Goal: Task Accomplishment & Management: Manage account settings

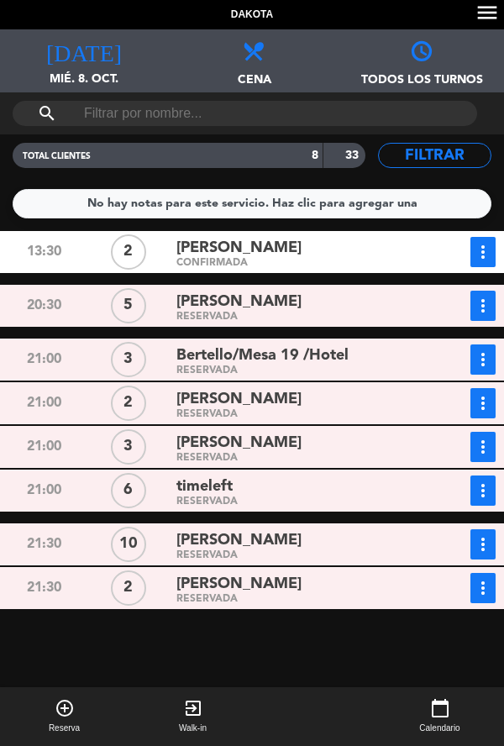
click at [69, 382] on div "21:00 2 [PERSON_NAME] RESERVADA more_vert Estado de la reserva [PHONE_NUMBER]" at bounding box center [252, 403] width 513 height 42
click at [4, 741] on button "add_circle_outline Reserva" at bounding box center [64, 716] width 129 height 59
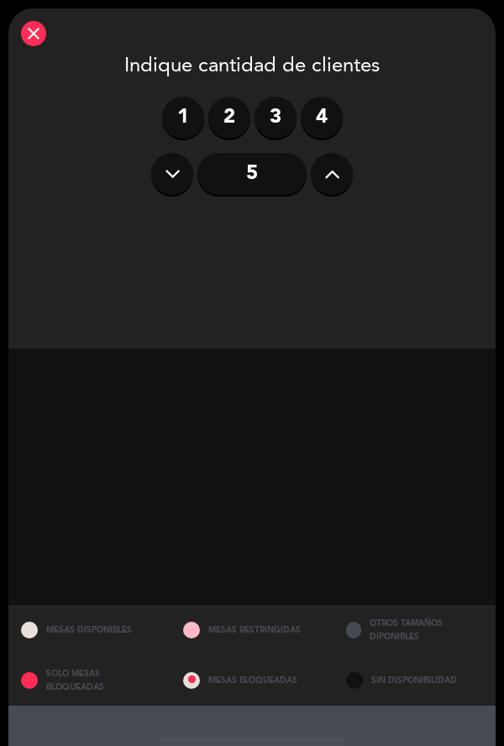
click at [199, 526] on div at bounding box center [251, 477] width 487 height 256
click at [4, 331] on div "close Indique cantidad de clientes 1 2 3 4 5 MESAS DISPONIBLES MESAS RESTRINGID…" at bounding box center [252, 630] width 504 height 1260
click at [42, 34] on icon "close" at bounding box center [34, 34] width 20 height 20
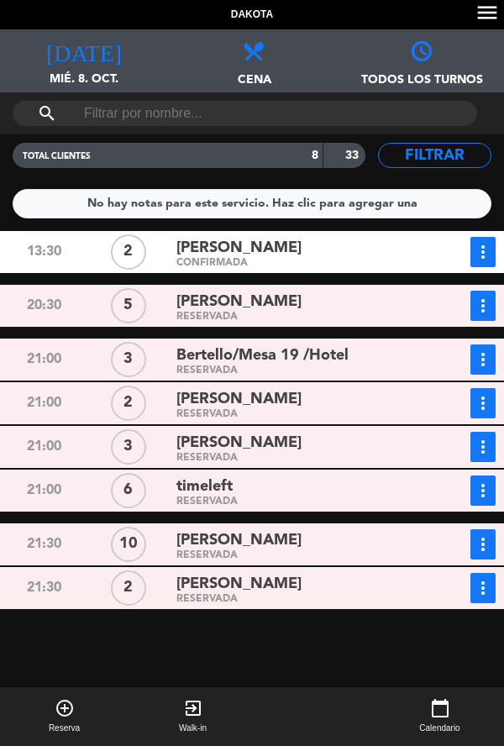
click at [396, 406] on div "[PERSON_NAME]" at bounding box center [297, 399] width 242 height 23
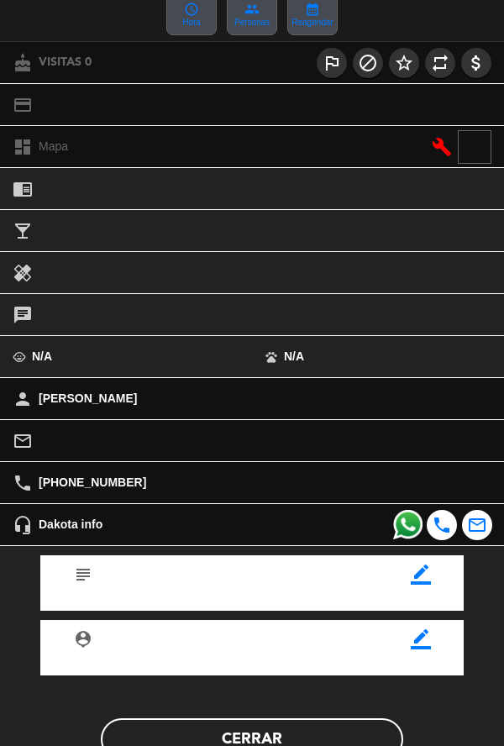
scroll to position [193, 0]
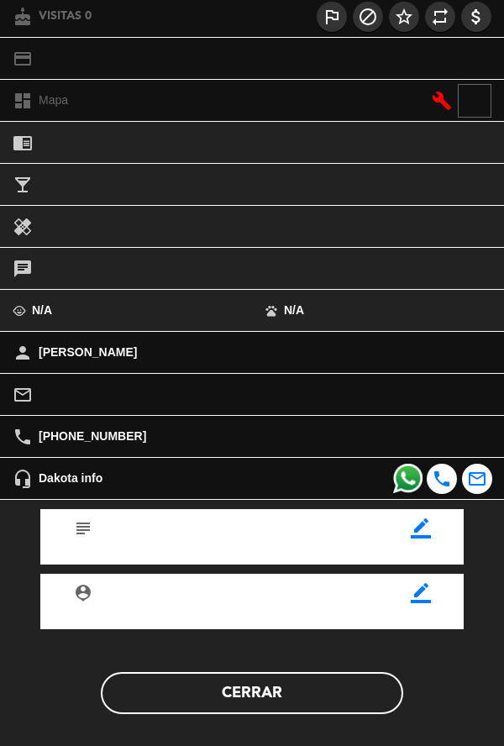
click at [418, 534] on div "border_color" at bounding box center [422, 521] width 60 height 25
click at [419, 536] on icon "border_color" at bounding box center [421, 528] width 20 height 20
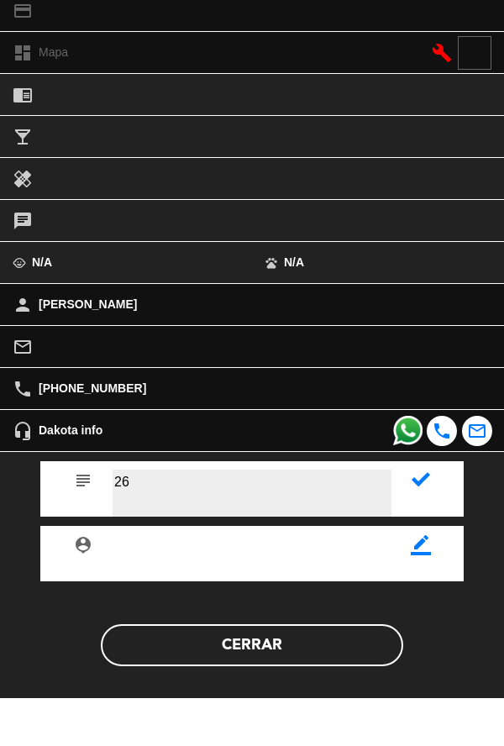
type textarea "26"
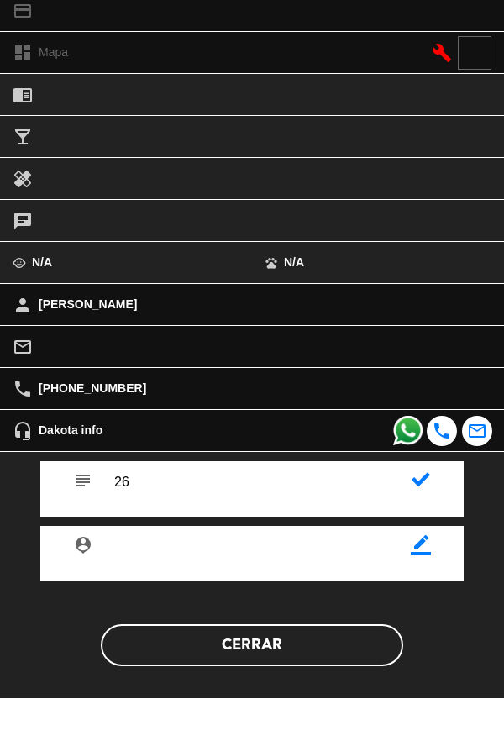
click at [429, 528] on icon at bounding box center [421, 527] width 18 height 18
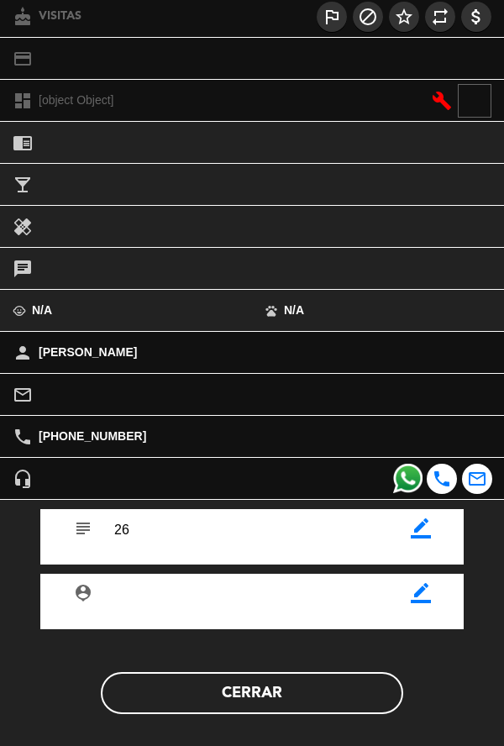
click at [316, 696] on button "Cerrar" at bounding box center [252, 693] width 302 height 42
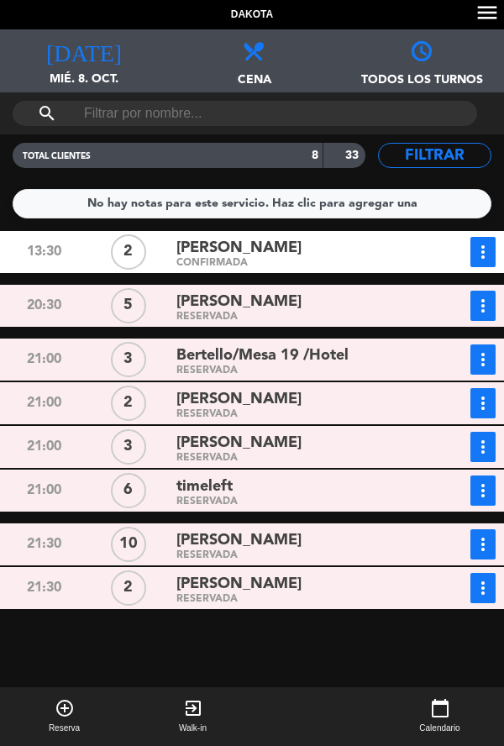
click at [271, 402] on span "[PERSON_NAME]" at bounding box center [238, 399] width 125 height 24
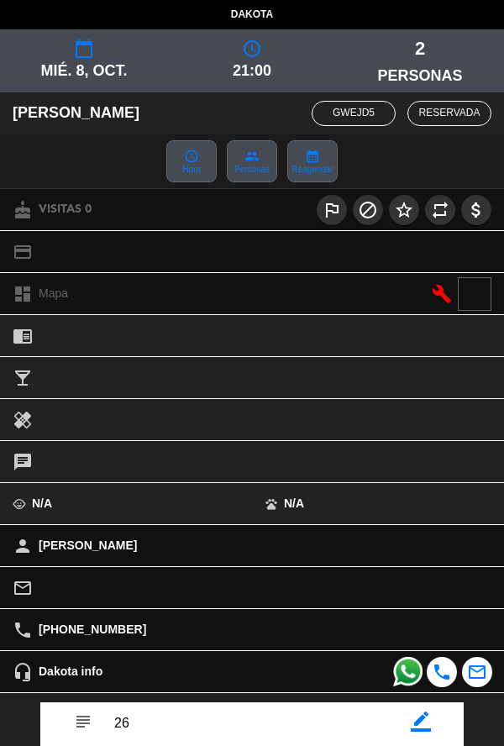
scroll to position [195, 0]
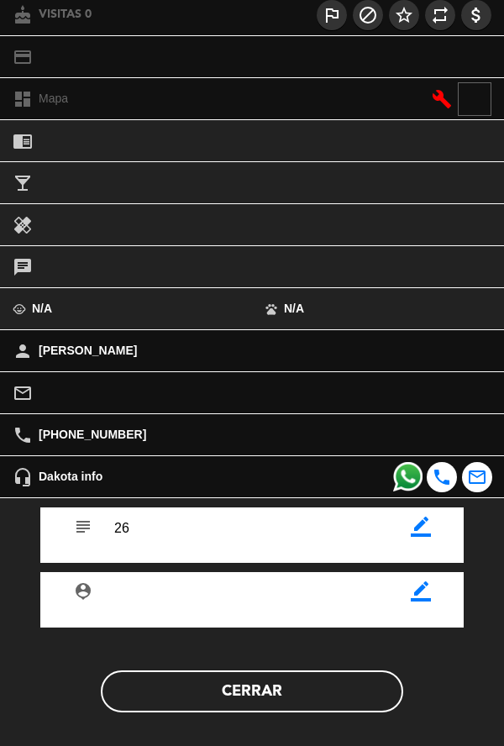
click at [300, 710] on button "Cerrar" at bounding box center [252, 691] width 302 height 42
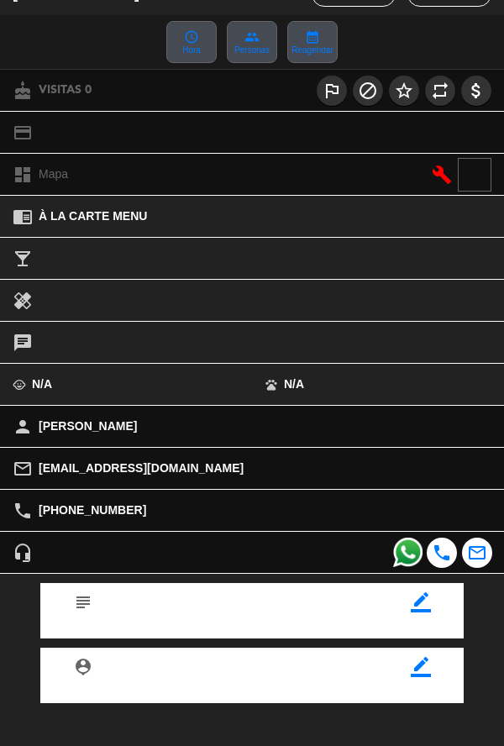
scroll to position [193, 0]
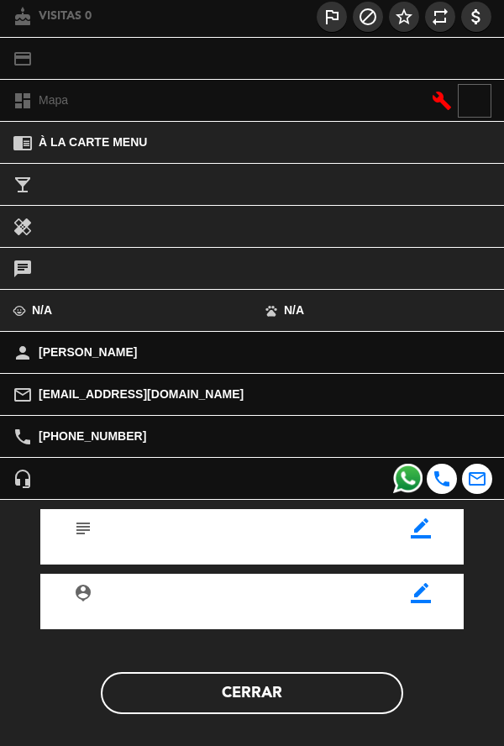
click at [323, 725] on div "subject border_color person_pin border_color Cerrar" at bounding box center [251, 625] width 529 height 250
click at [331, 698] on button "Cerrar" at bounding box center [252, 693] width 302 height 42
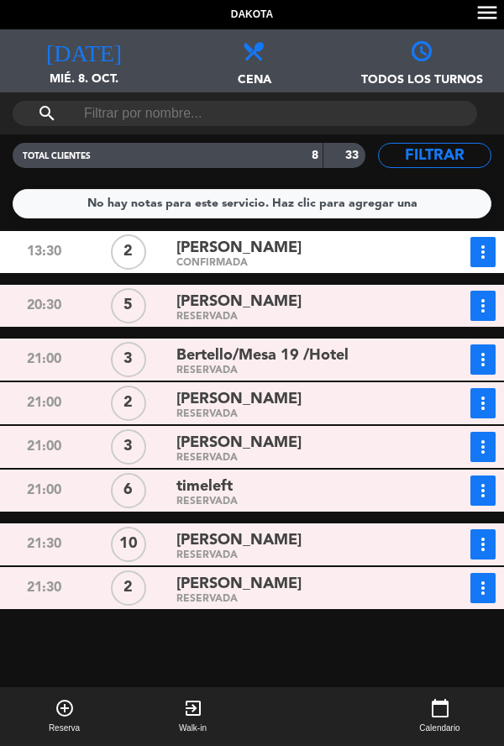
scroll to position [94, 0]
click at [271, 528] on span "[PERSON_NAME]" at bounding box center [238, 540] width 125 height 24
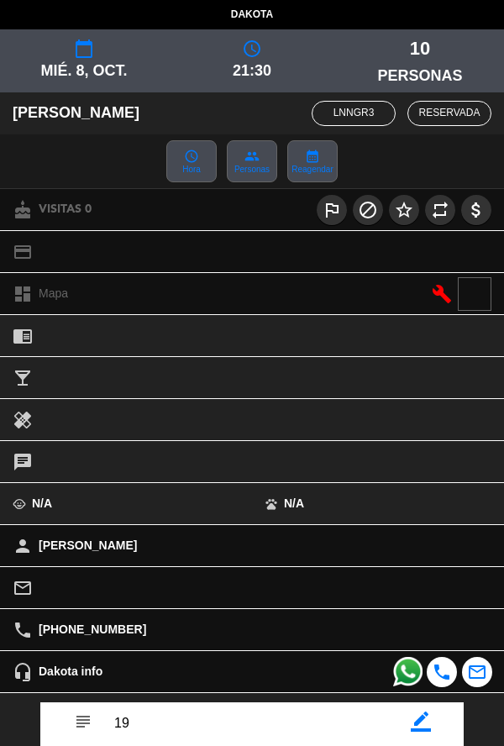
scroll to position [195, 0]
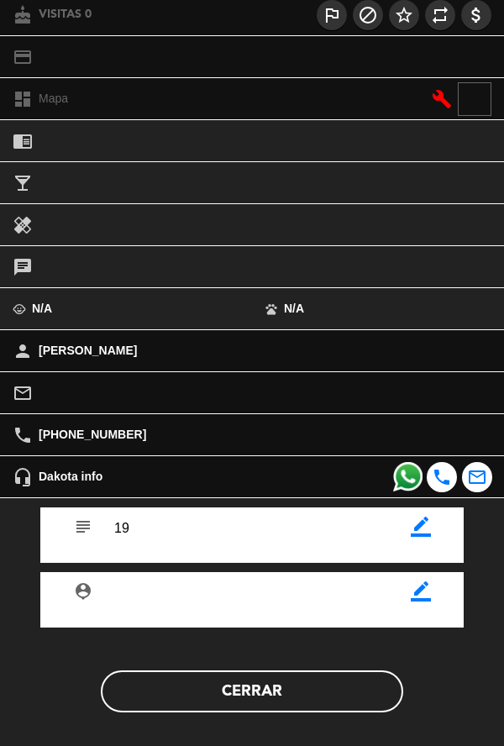
click at [309, 722] on div "subject border_color person_pin border_color Cerrar" at bounding box center [251, 623] width 529 height 250
click at [307, 676] on button "Cerrar" at bounding box center [252, 691] width 302 height 42
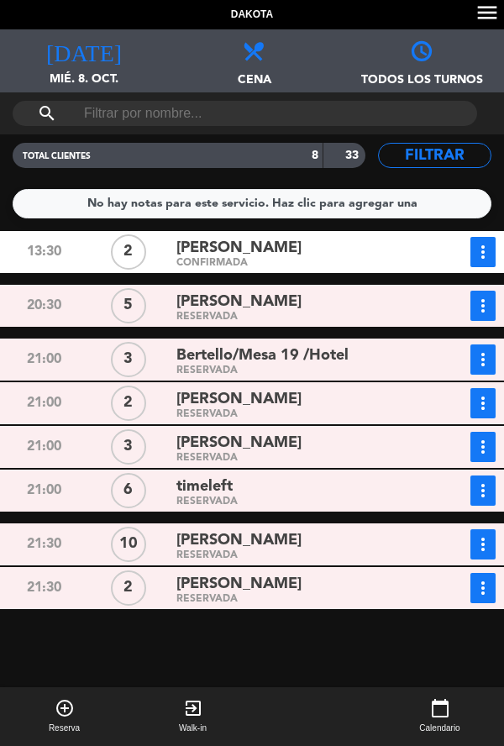
click at [288, 529] on div "[PERSON_NAME]" at bounding box center [297, 540] width 242 height 23
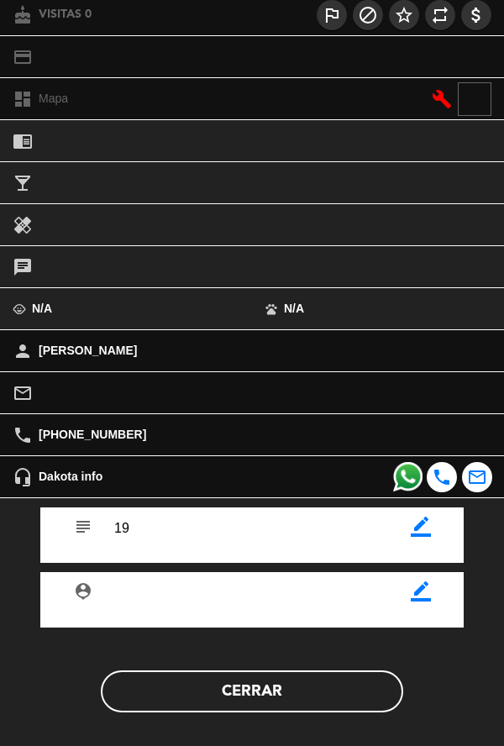
click at [418, 535] on icon "border_color" at bounding box center [421, 527] width 20 height 20
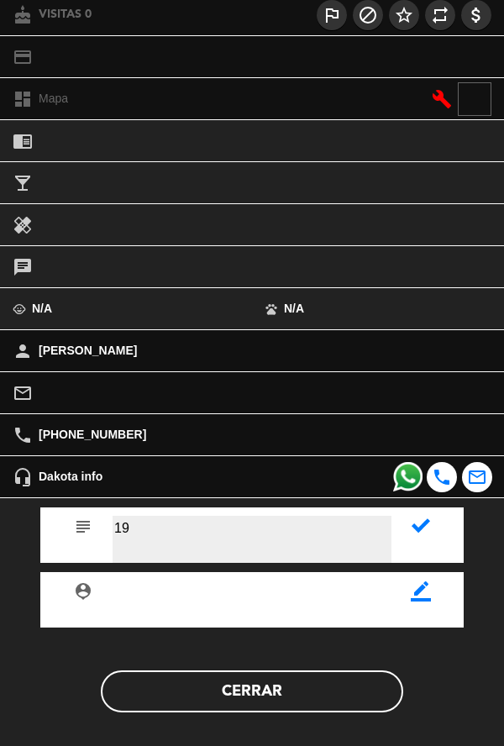
type textarea "1"
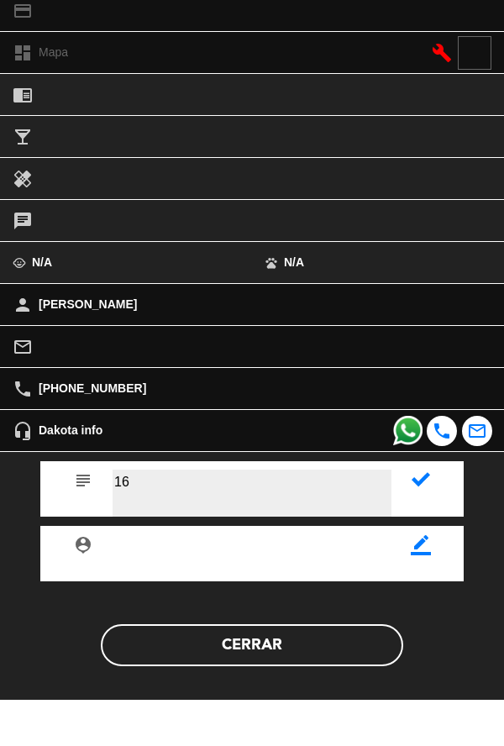
type textarea "16"
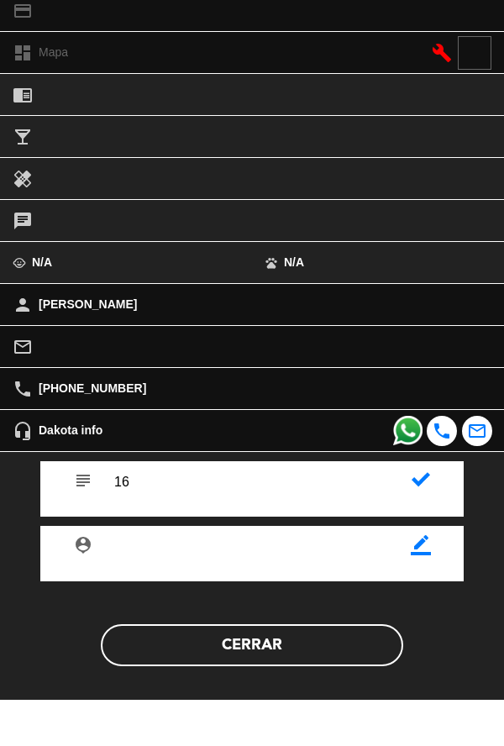
click at [418, 528] on icon at bounding box center [421, 526] width 18 height 18
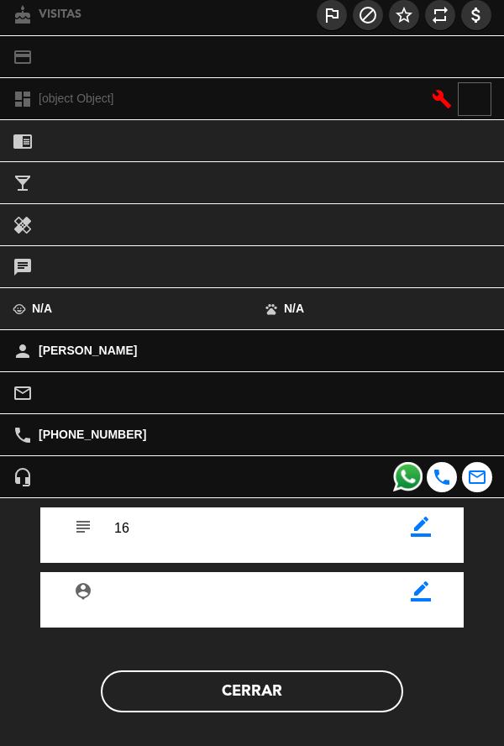
click at [237, 697] on button "Cerrar" at bounding box center [252, 691] width 302 height 42
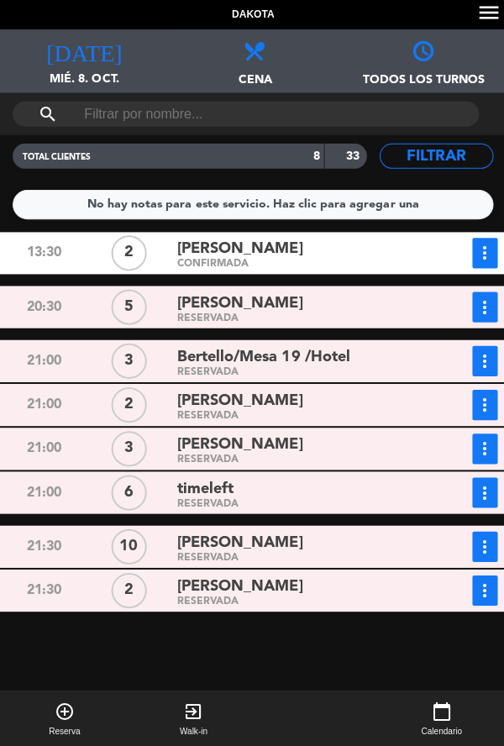
scroll to position [65, 0]
click at [341, 432] on div "[PERSON_NAME]" at bounding box center [297, 443] width 242 height 23
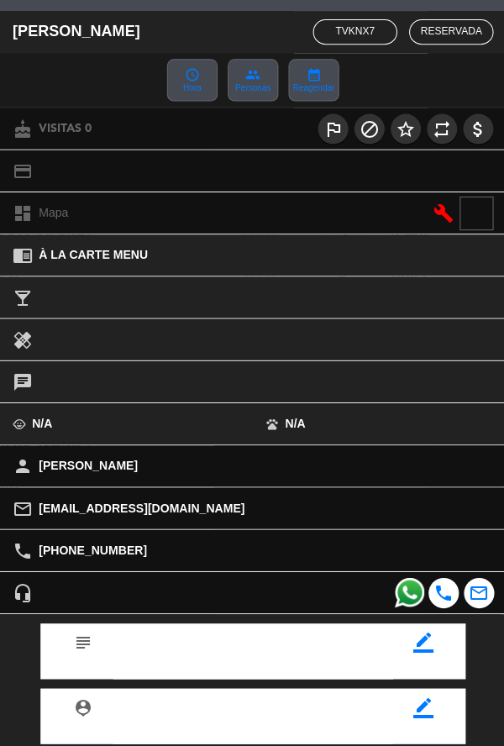
scroll to position [140, 0]
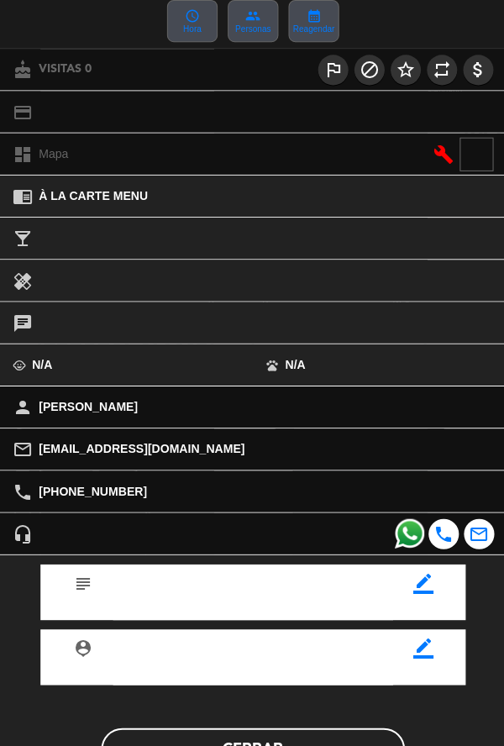
click at [421, 587] on div "border_color" at bounding box center [422, 574] width 60 height 25
click at [440, 587] on div "border_color" at bounding box center [422, 574] width 60 height 25
click at [411, 587] on div "border_color" at bounding box center [422, 574] width 60 height 25
click at [421, 587] on div "border_color" at bounding box center [422, 574] width 60 height 25
click at [413, 587] on div "border_color" at bounding box center [422, 574] width 60 height 25
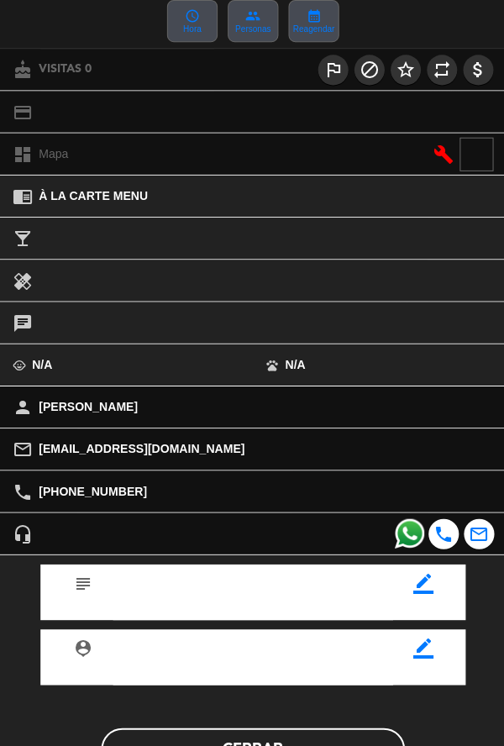
scroll to position [172, 0]
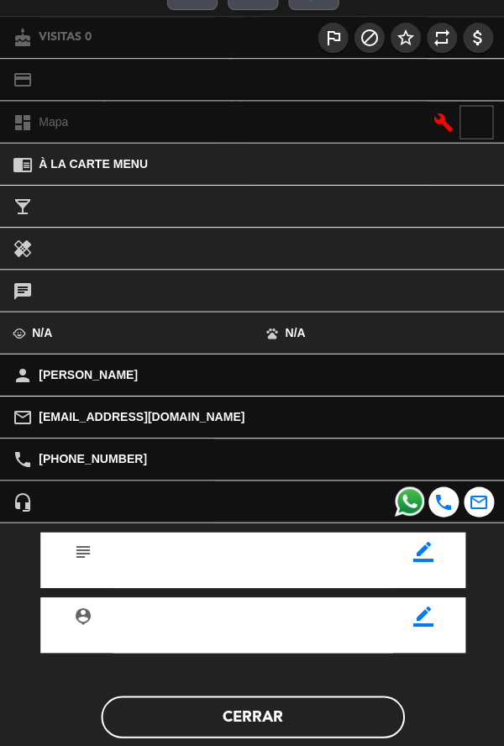
click at [428, 545] on icon "border_color" at bounding box center [421, 549] width 20 height 20
click at [418, 555] on icon at bounding box center [421, 548] width 18 height 18
click at [416, 555] on div "border_color" at bounding box center [422, 542] width 60 height 25
click at [418, 560] on icon "border_color" at bounding box center [421, 549] width 20 height 20
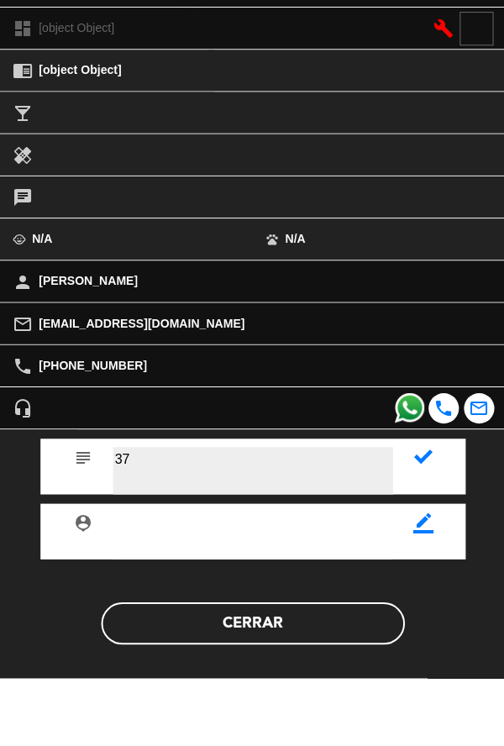
scroll to position [194, 0]
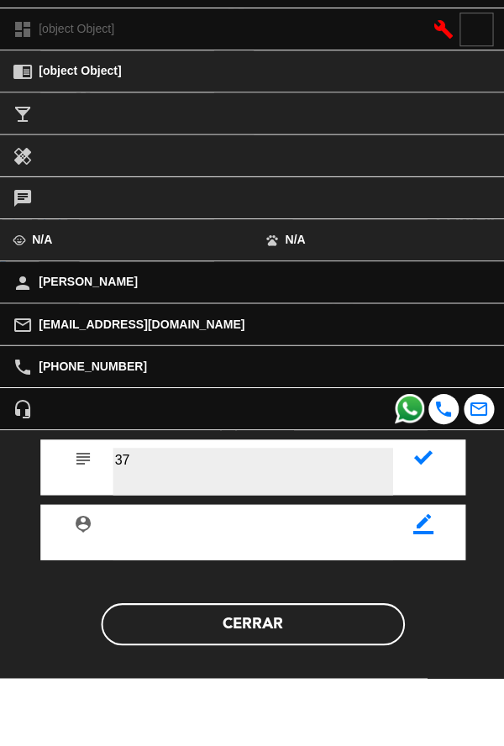
type textarea "37"
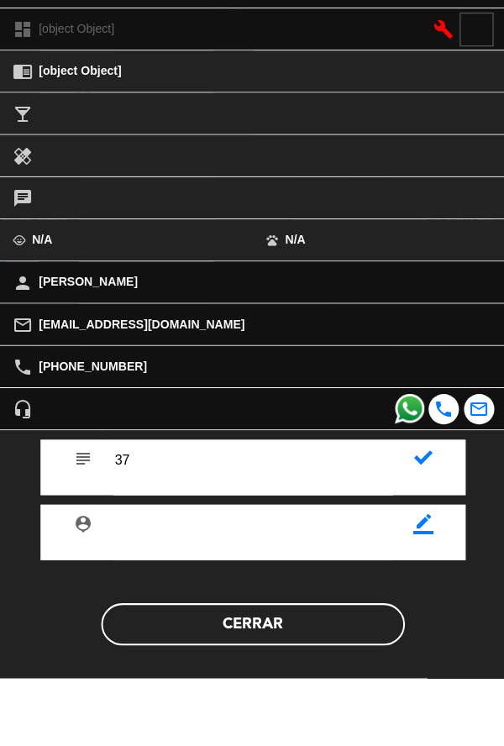
click at [440, 531] on div at bounding box center [422, 520] width 60 height 25
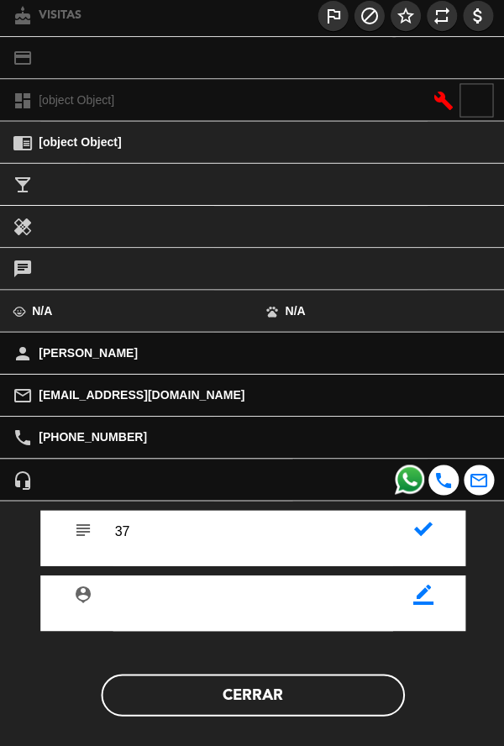
click at [413, 476] on span at bounding box center [407, 477] width 29 height 29
click at [418, 534] on icon at bounding box center [421, 527] width 18 height 18
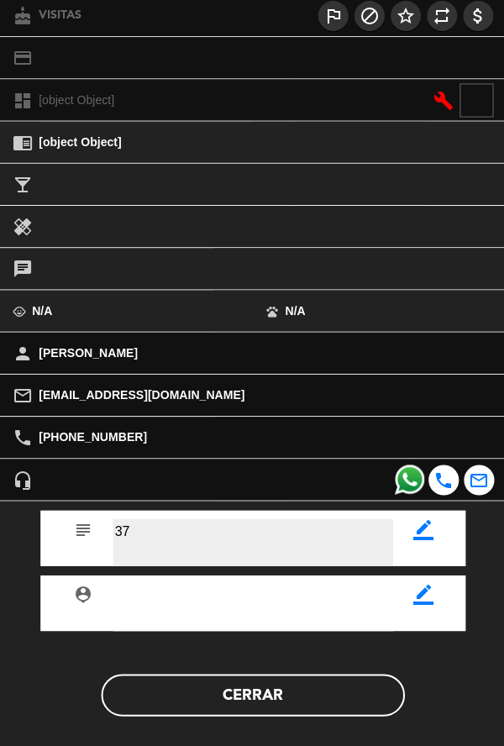
scroll to position [195, 0]
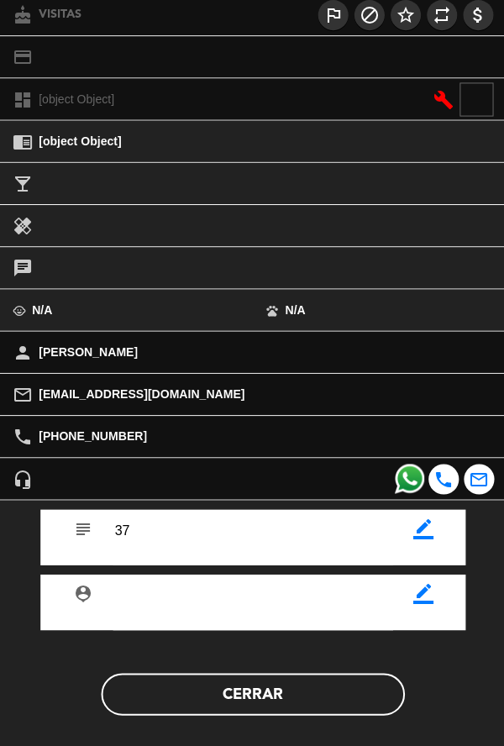
click at [322, 691] on button "Cerrar" at bounding box center [252, 691] width 302 height 42
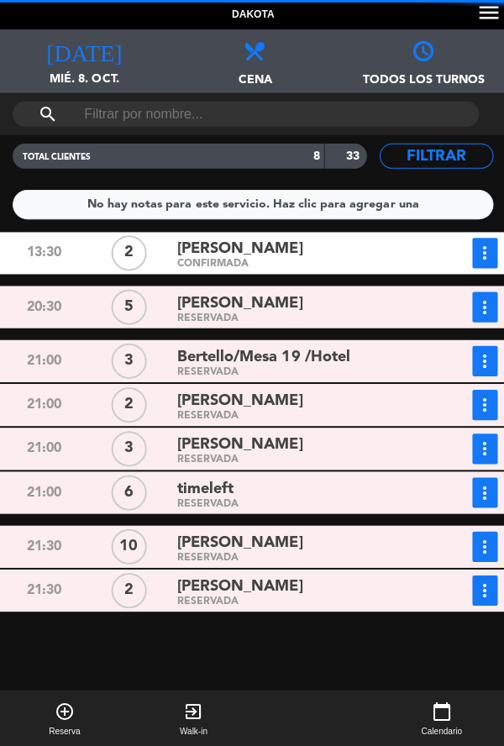
scroll to position [94, 0]
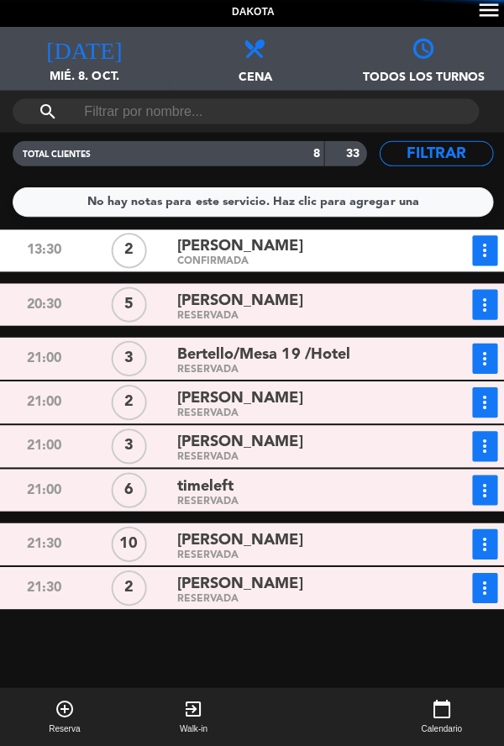
click at [396, 552] on div "RESERVADA" at bounding box center [297, 556] width 242 height 8
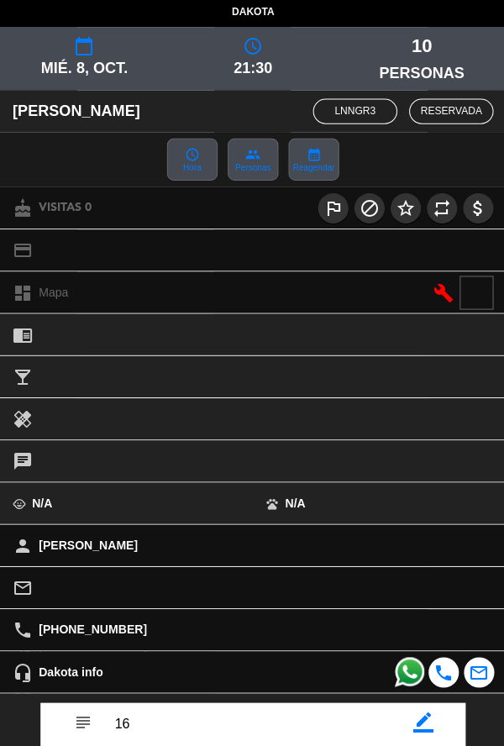
scroll to position [195, 0]
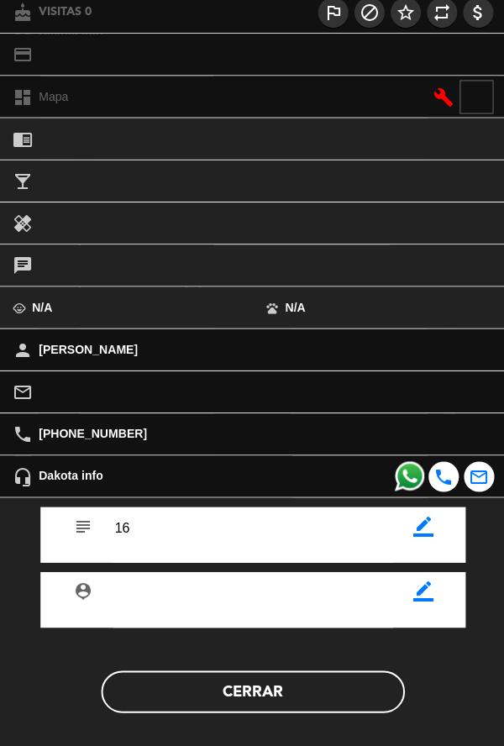
click at [315, 695] on button "Cerrar" at bounding box center [252, 691] width 302 height 42
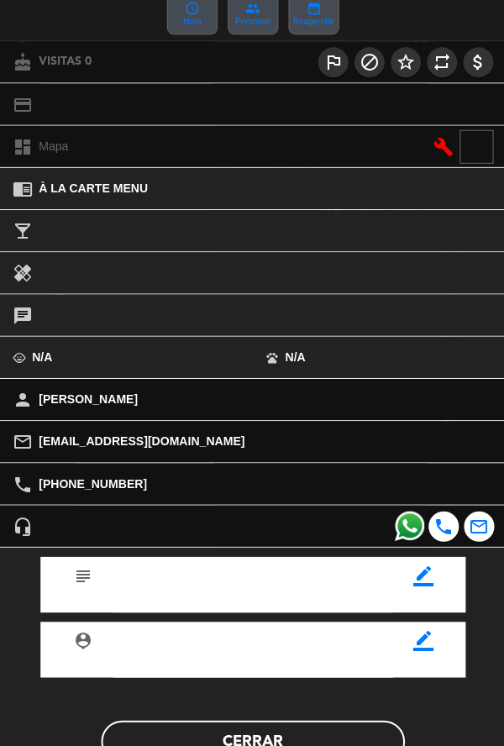
scroll to position [147, 0]
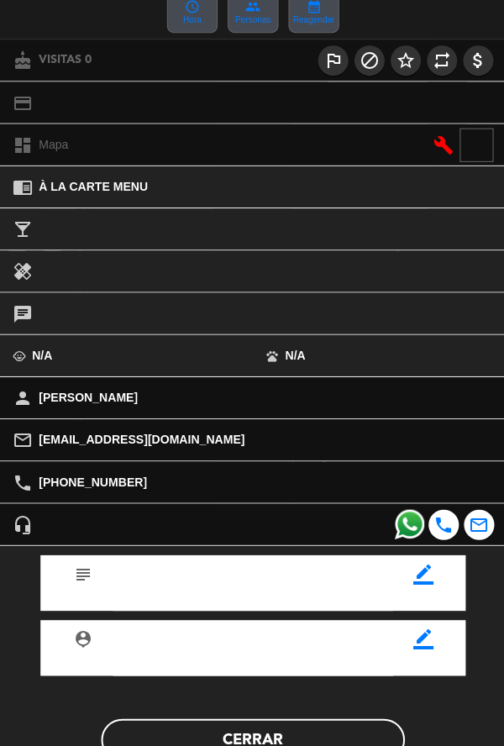
click at [414, 571] on icon "border_color" at bounding box center [421, 575] width 20 height 20
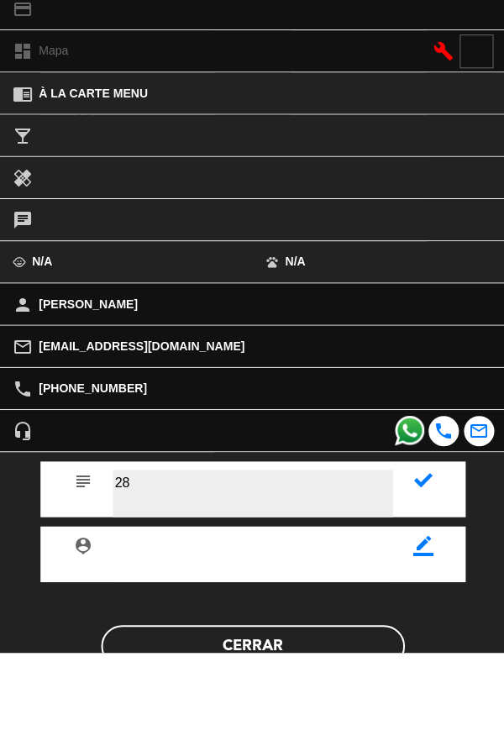
type textarea "28"
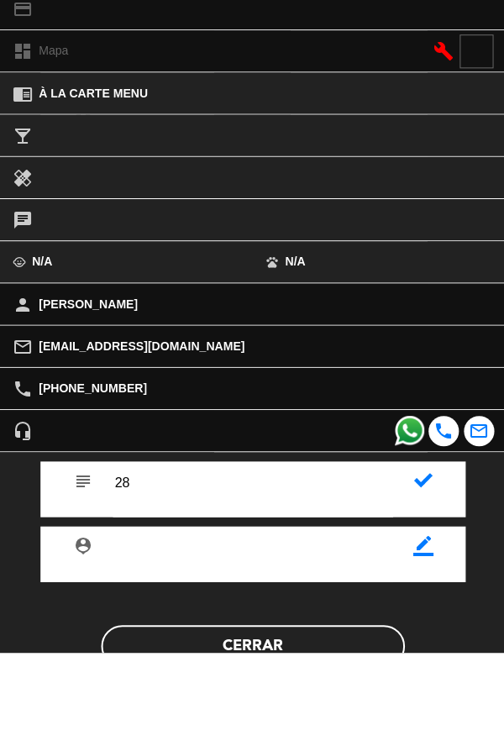
click at [418, 581] on icon at bounding box center [421, 574] width 18 height 18
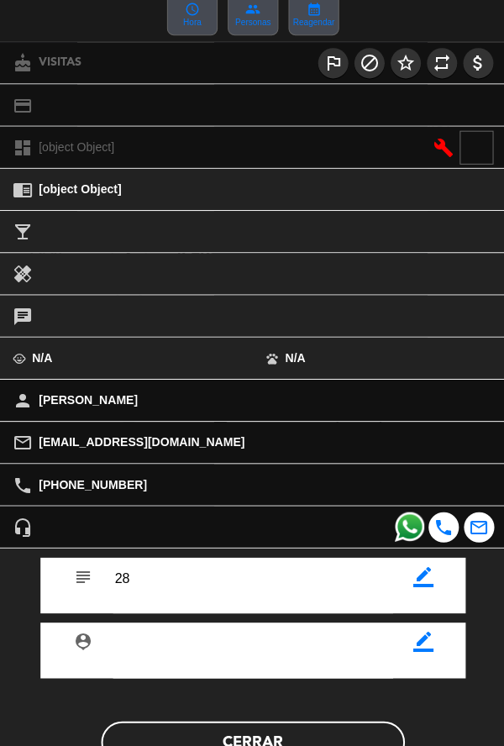
click at [346, 729] on button "Cerrar" at bounding box center [252, 739] width 302 height 42
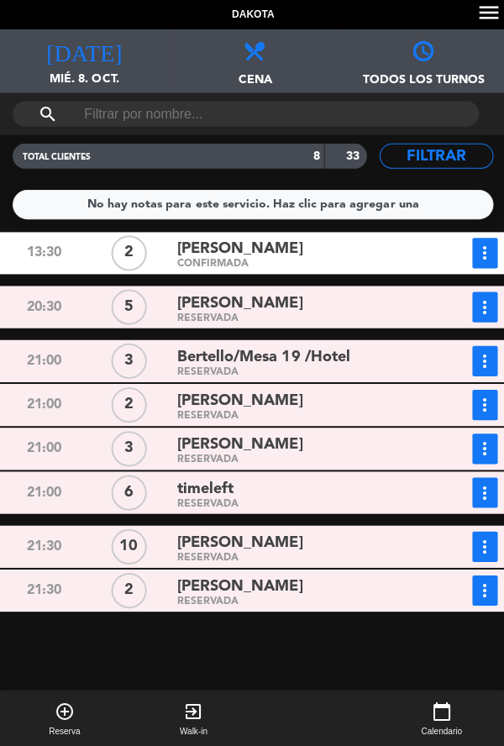
click at [54, 476] on div "21:00" at bounding box center [44, 491] width 85 height 30
click at [4, 237] on div "13:30" at bounding box center [44, 252] width 85 height 30
click at [294, 455] on div "RESERVADA" at bounding box center [297, 459] width 242 height 8
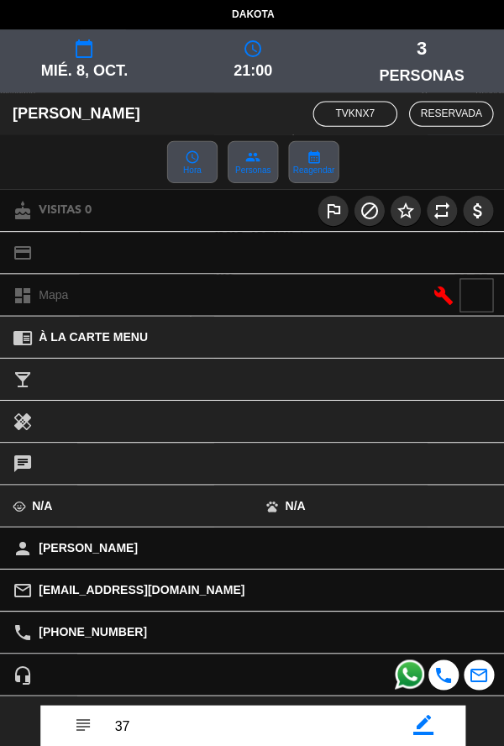
click at [448, 723] on div "border_color" at bounding box center [422, 714] width 60 height 25
click at [418, 716] on icon "border_color" at bounding box center [421, 722] width 20 height 20
click at [416, 723] on icon at bounding box center [421, 721] width 18 height 18
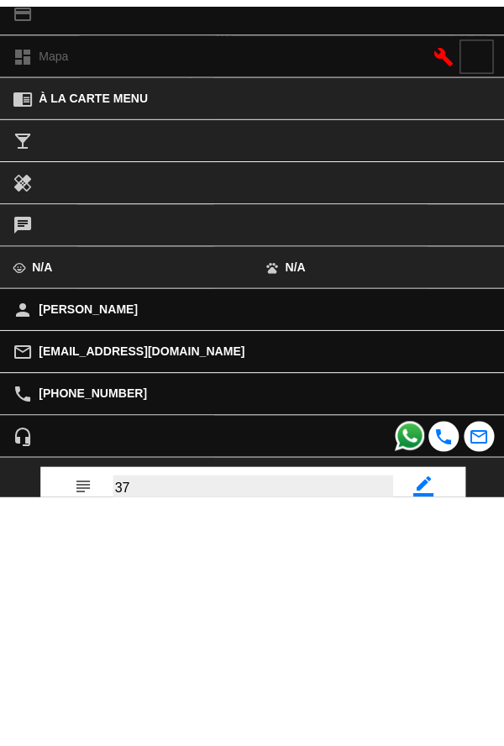
scroll to position [0, 0]
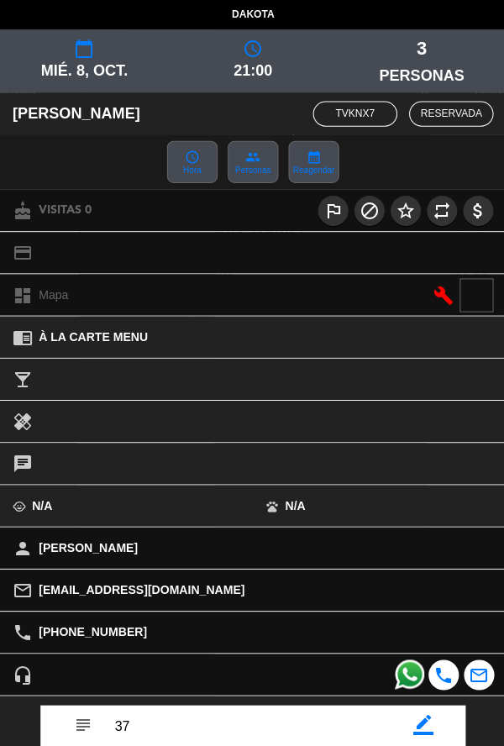
click at [426, 728] on icon "border_color" at bounding box center [421, 722] width 20 height 20
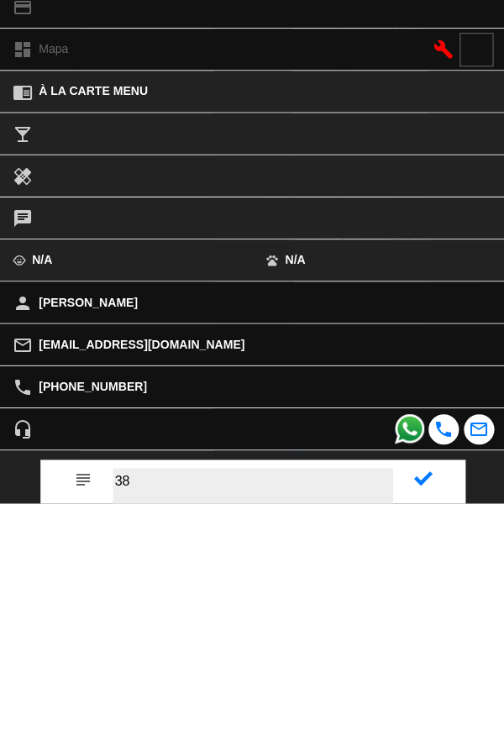
type textarea "38"
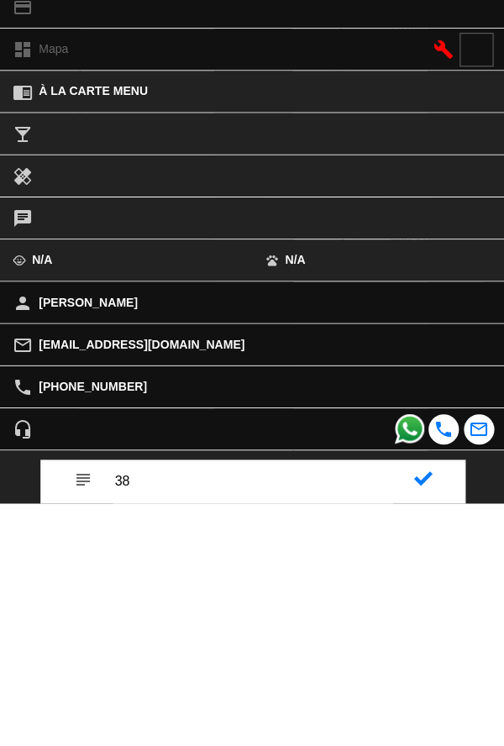
click at [451, 723] on div "subject" at bounding box center [251, 729] width 423 height 55
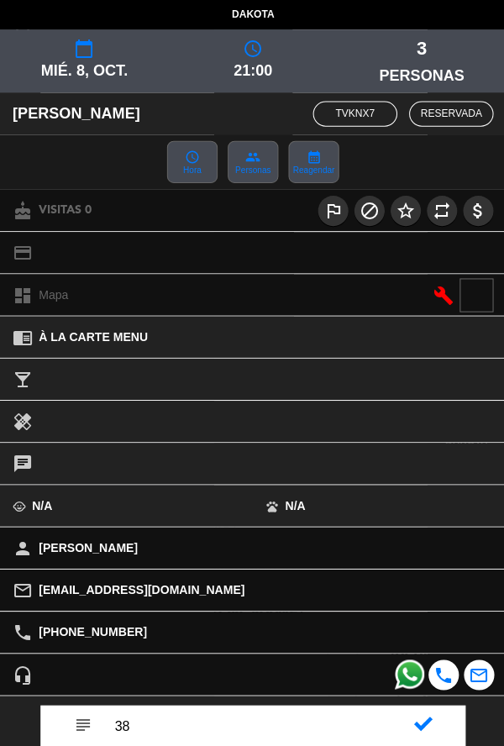
click at [418, 718] on icon at bounding box center [421, 721] width 18 height 18
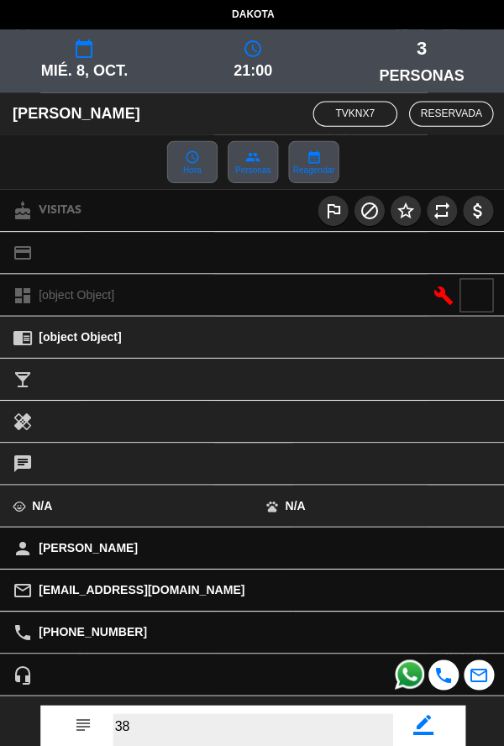
scroll to position [195, 0]
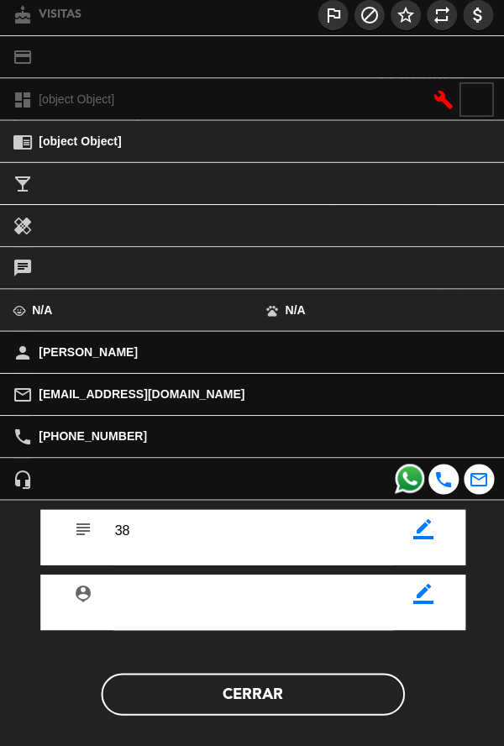
click at [297, 710] on button "Cerrar" at bounding box center [252, 691] width 302 height 42
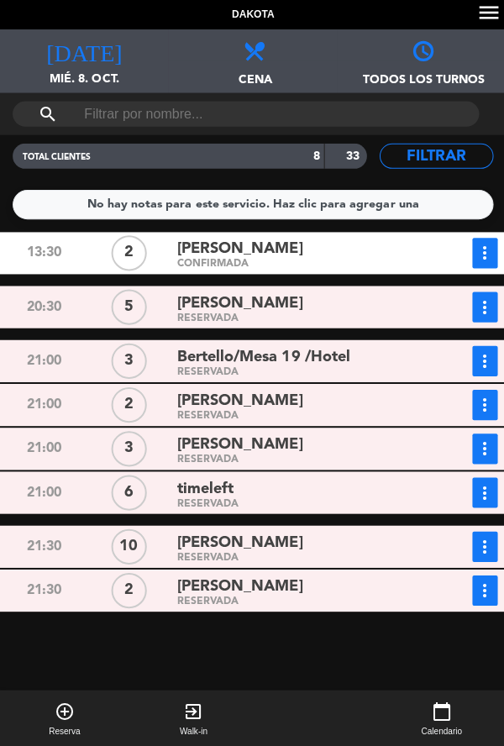
click at [346, 313] on div "RESERVADA" at bounding box center [297, 317] width 242 height 8
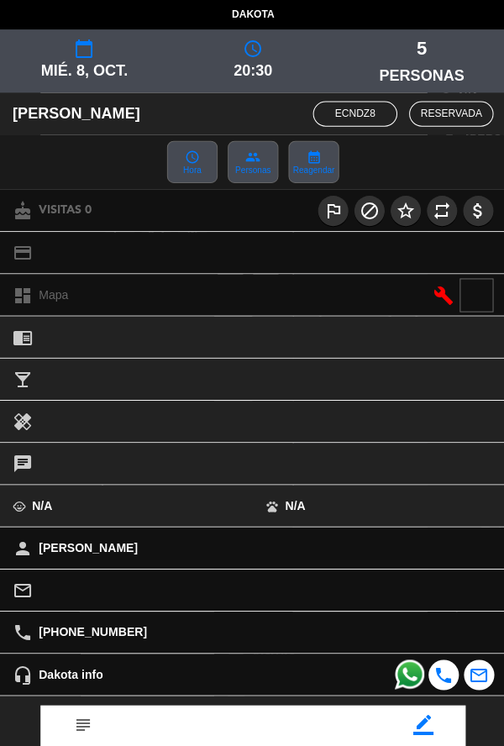
click at [428, 723] on icon "border_color" at bounding box center [421, 722] width 20 height 20
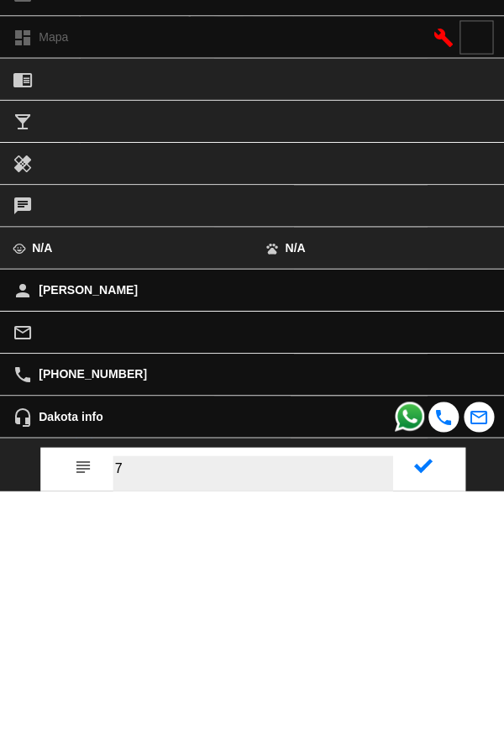
scroll to position [8, 0]
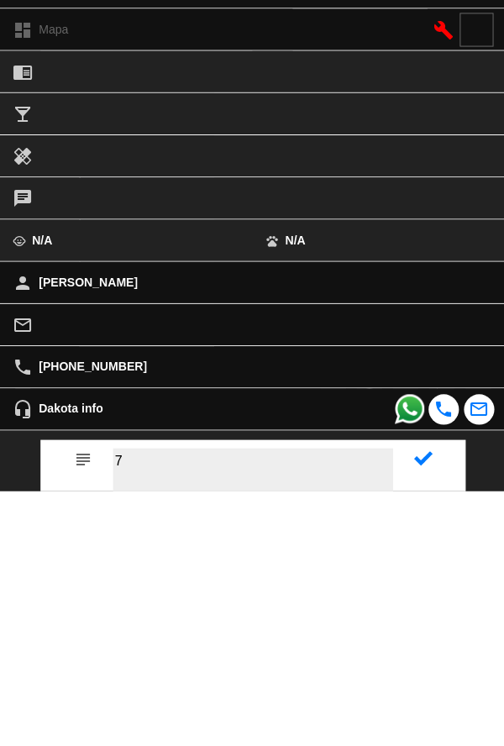
type textarea "7"
type textarea "37"
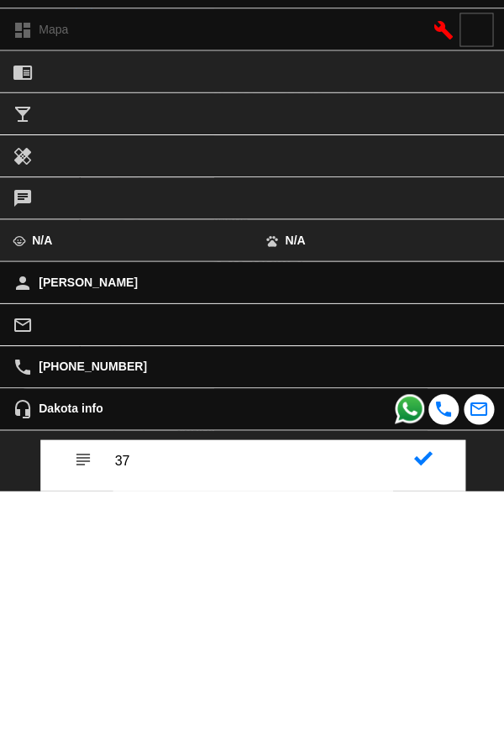
click at [448, 719] on div at bounding box center [422, 707] width 60 height 25
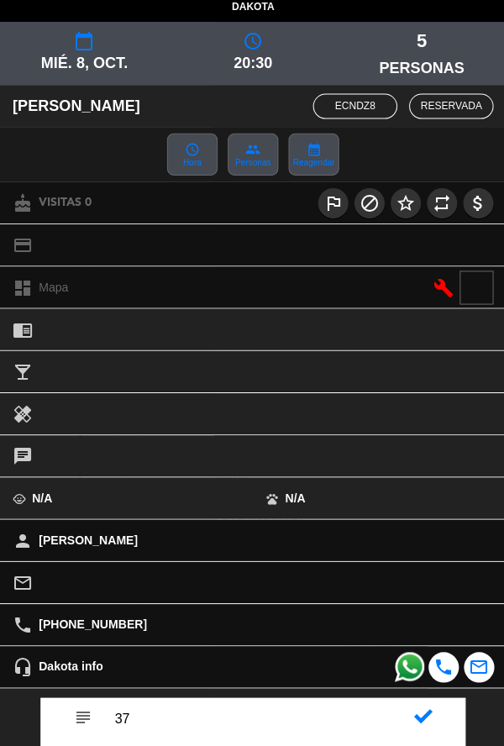
click at [420, 712] on icon at bounding box center [421, 713] width 18 height 18
click at [418, 723] on icon "border_color" at bounding box center [421, 714] width 20 height 20
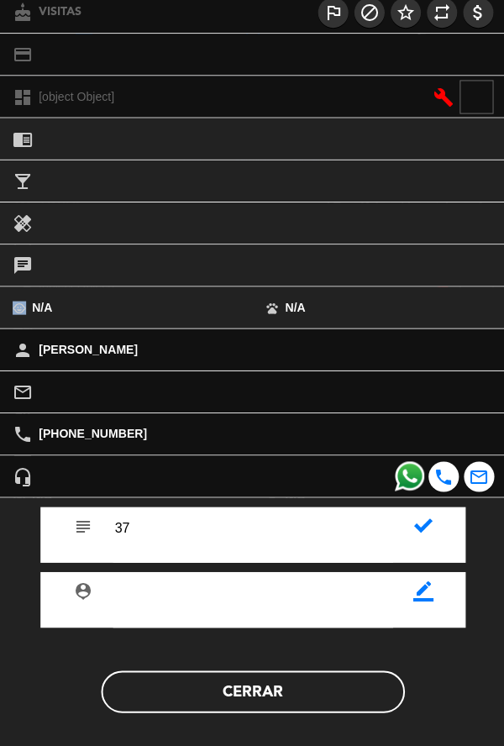
click at [408, 545] on div "subject" at bounding box center [251, 534] width 423 height 55
click at [415, 545] on div "subject" at bounding box center [251, 534] width 423 height 55
click at [429, 535] on icon at bounding box center [421, 526] width 18 height 18
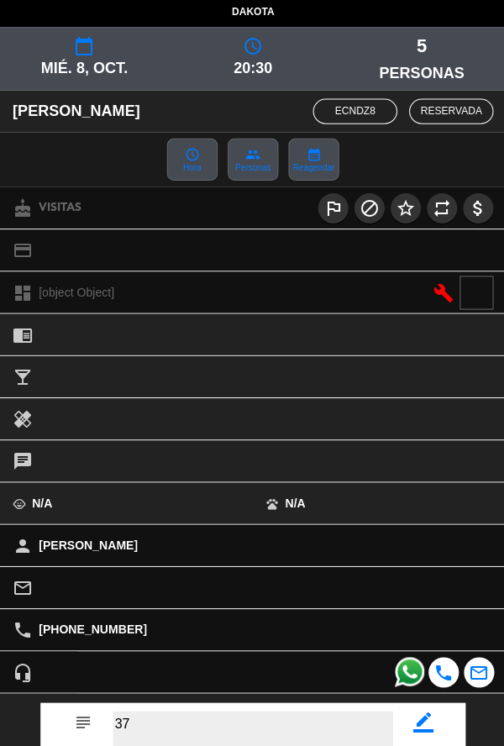
scroll to position [195, 0]
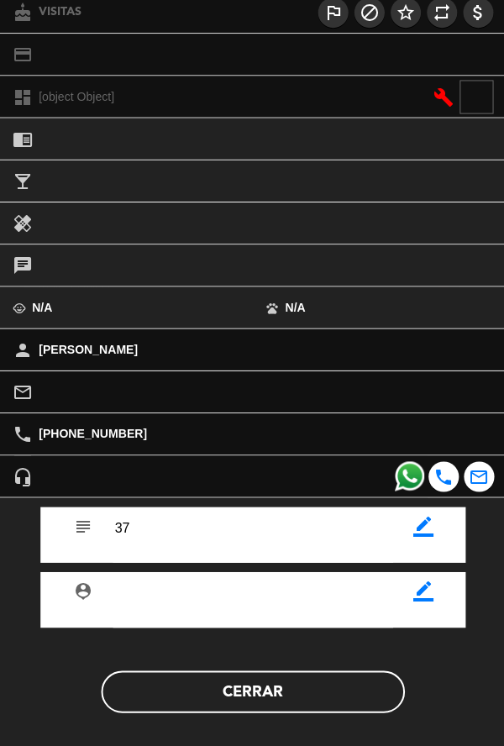
click at [338, 710] on button "Cerrar" at bounding box center [252, 691] width 302 height 42
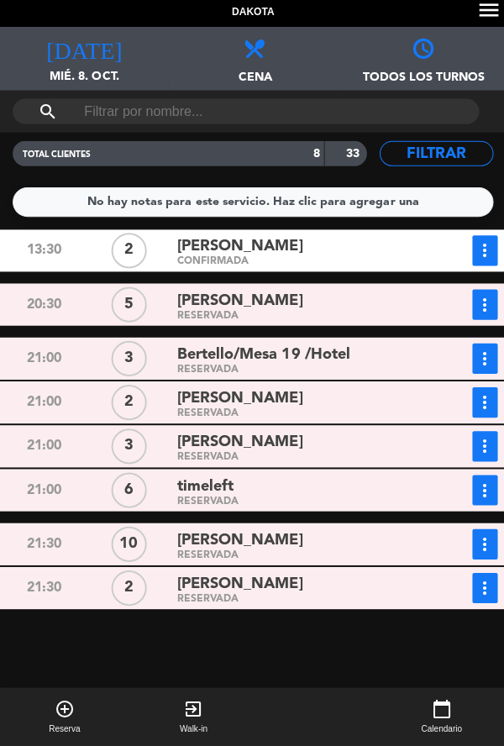
click at [334, 703] on availability-control at bounding box center [316, 716] width 118 height 59
